Goal: Task Accomplishment & Management: Use online tool/utility

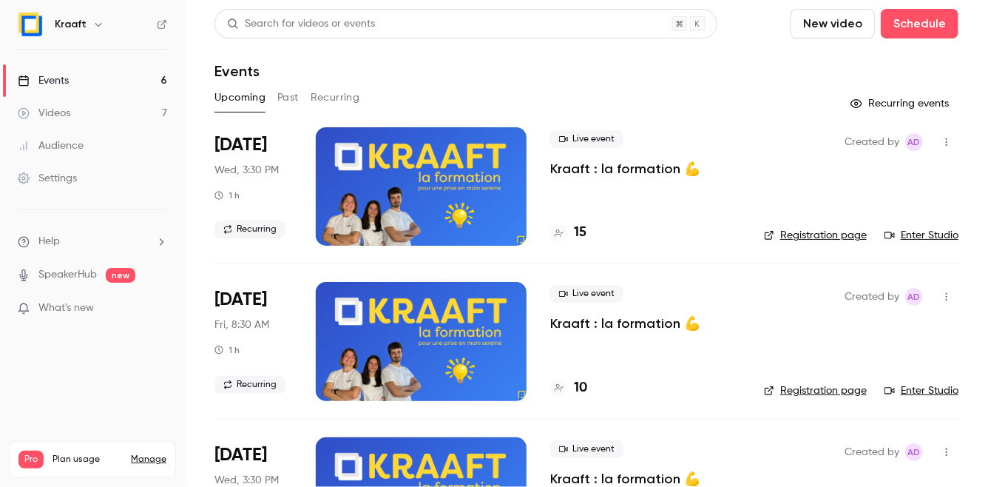
click at [399, 178] on div at bounding box center [421, 186] width 211 height 118
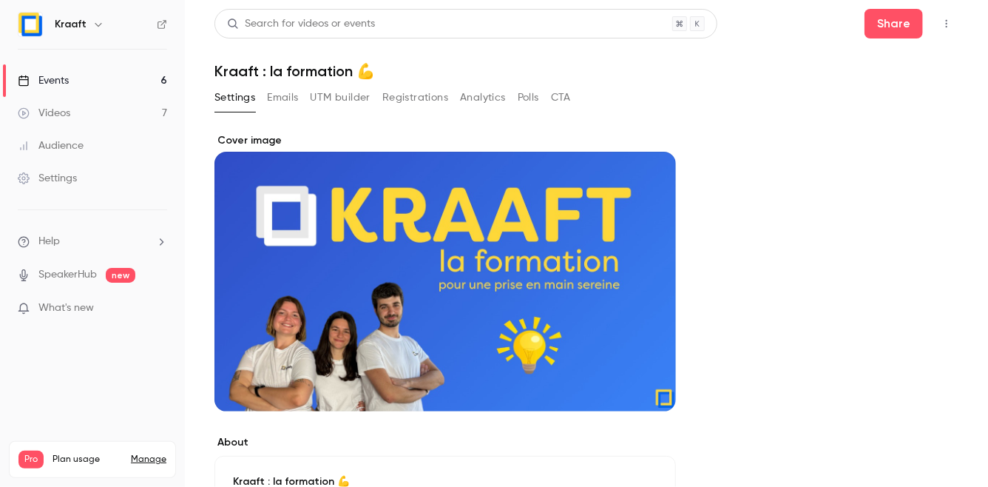
click at [90, 115] on link "Videos 7" at bounding box center [92, 113] width 185 height 33
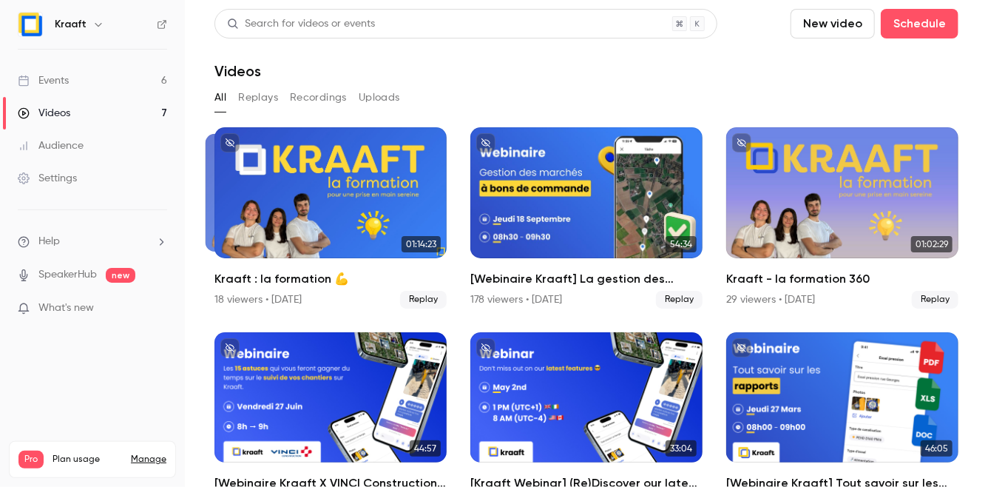
click at [58, 148] on div "Audience" at bounding box center [51, 145] width 66 height 15
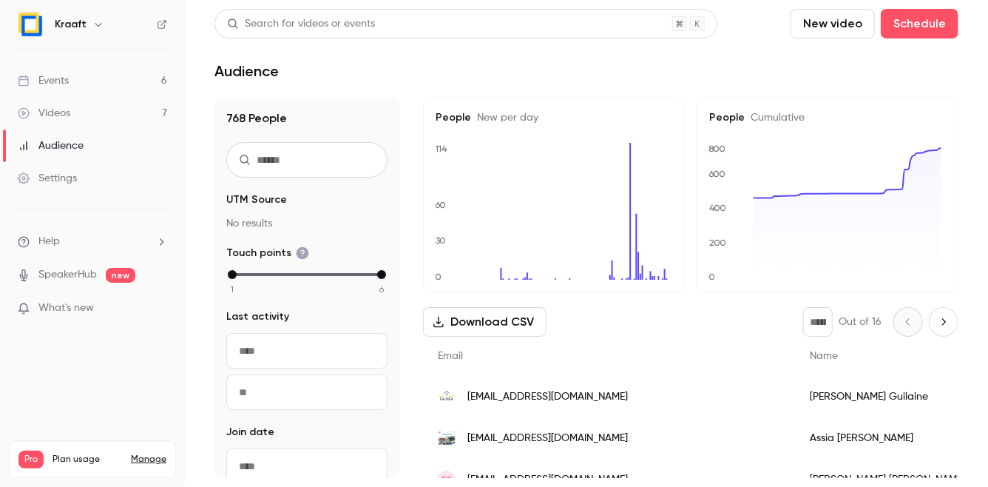
click at [61, 80] on div "Events" at bounding box center [43, 80] width 51 height 15
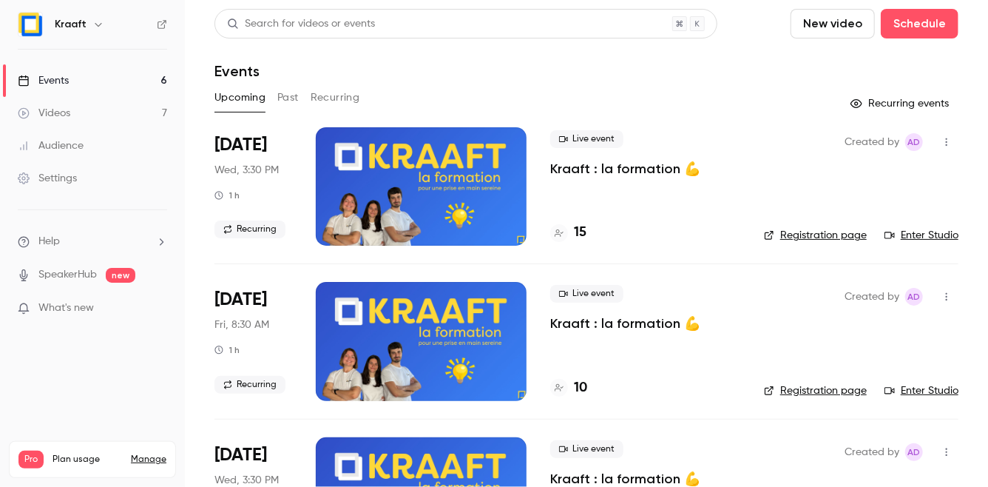
click at [415, 198] on div at bounding box center [421, 186] width 211 height 118
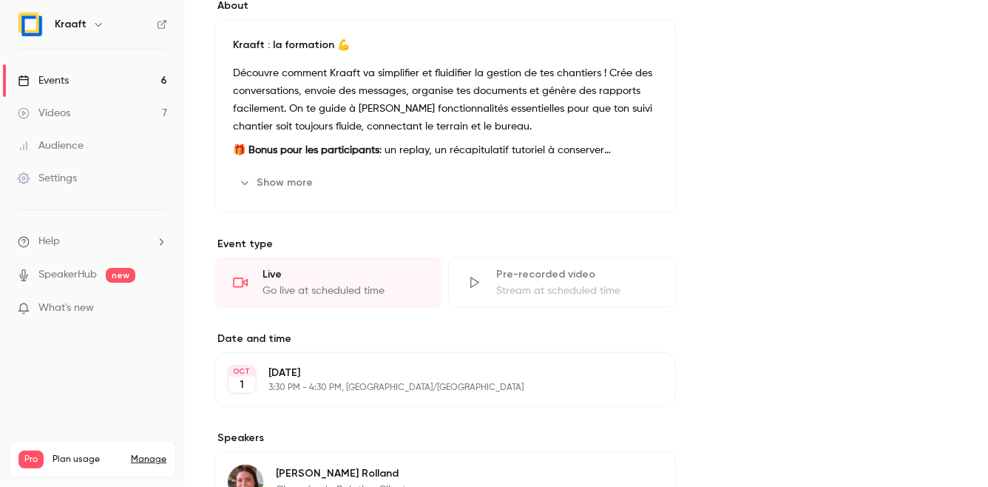
scroll to position [529, 0]
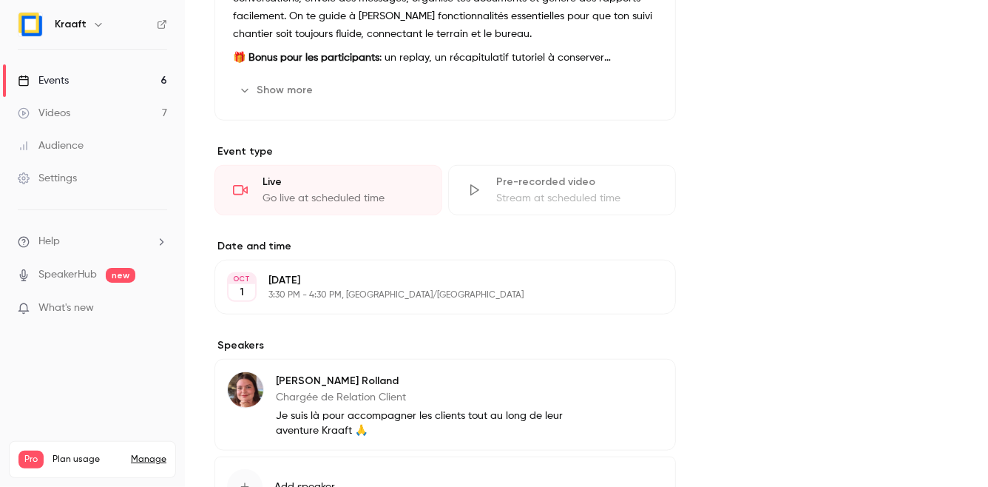
click at [331, 181] on div "Live" at bounding box center [343, 182] width 161 height 15
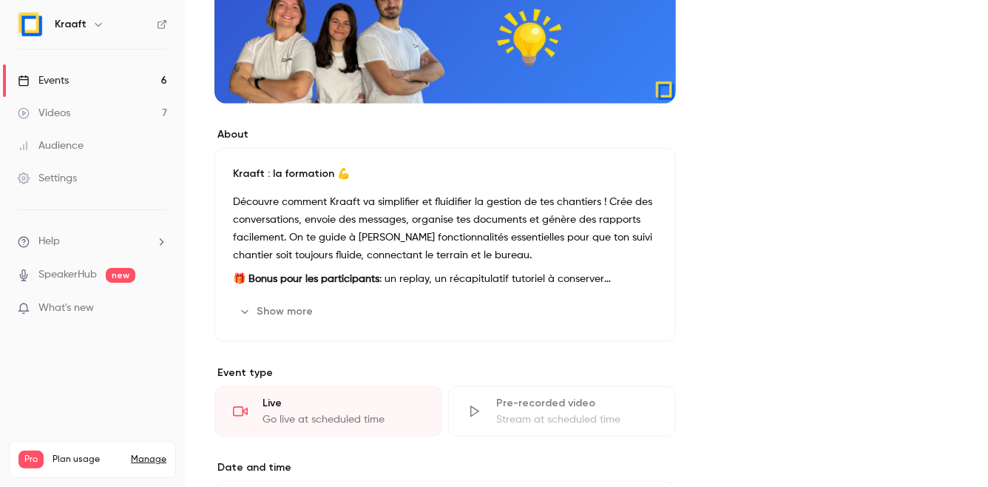
scroll to position [307, 0]
click at [298, 322] on button "Show more" at bounding box center [277, 312] width 89 height 24
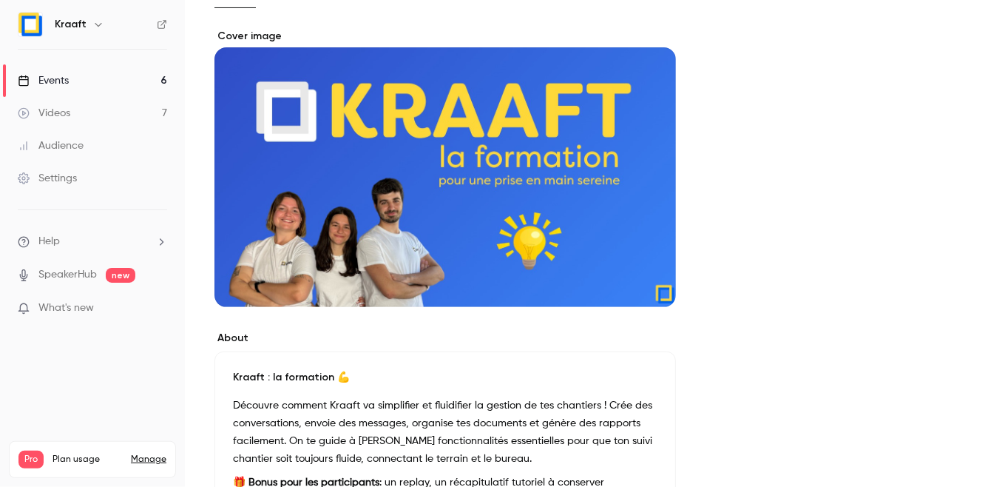
scroll to position [0, 0]
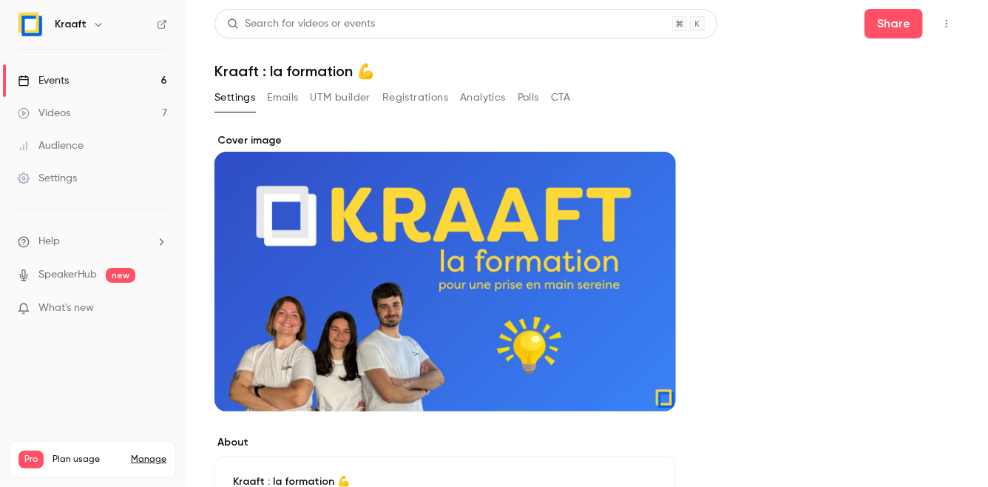
click at [941, 20] on icon "button" at bounding box center [947, 23] width 12 height 10
click at [861, 59] on div "Enter Studio" at bounding box center [880, 61] width 112 height 15
